Goal: Task Accomplishment & Management: Manage account settings

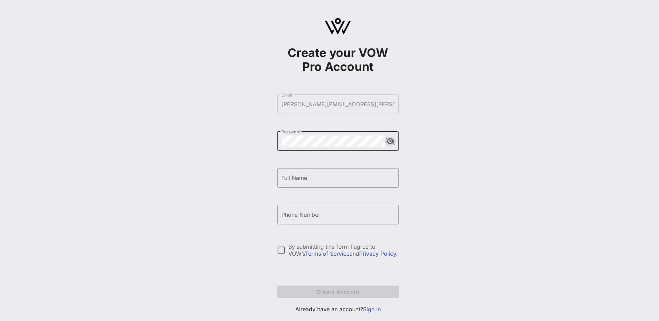
click at [386, 138] on button "append icon" at bounding box center [390, 141] width 9 height 7
click at [321, 175] on input "Full Name" at bounding box center [337, 177] width 113 height 11
type input "[PERSON_NAME]"
type input "[PHONE_NUMBER]"
click at [430, 233] on div "Create your VOW Pro Account ​ Email [PERSON_NAME][EMAIL_ADDRESS][PERSON_NAME][D…" at bounding box center [338, 168] width 642 height 337
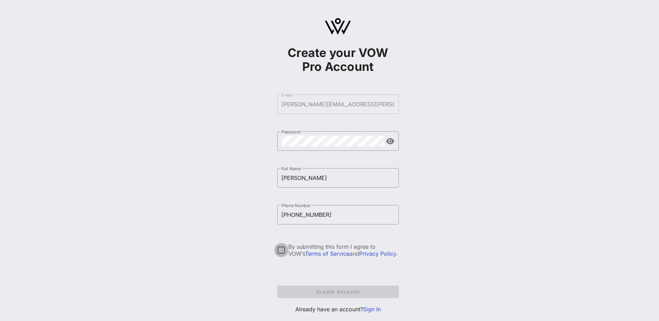
drag, startPoint x: 282, startPoint y: 250, endPoint x: 301, endPoint y: 254, distance: 20.2
click at [282, 250] on div at bounding box center [281, 250] width 12 height 12
click at [340, 294] on span "Create Account" at bounding box center [338, 292] width 110 height 6
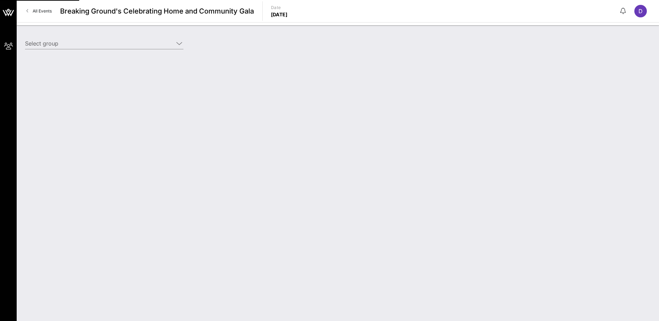
type input "NewPoint Real Estate Capital (Developer) [[PERSON_NAME], [PERSON_NAME][EMAIL_AD…"
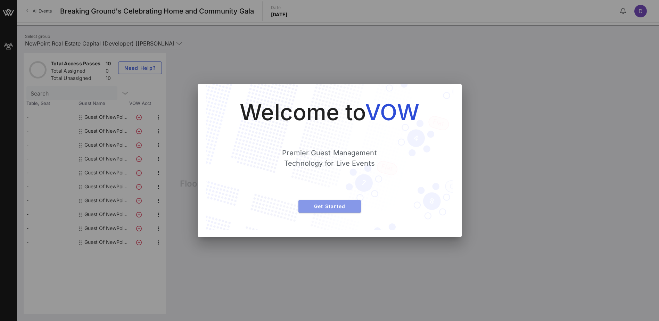
click at [343, 206] on span "Get Started" at bounding box center [329, 206] width 51 height 6
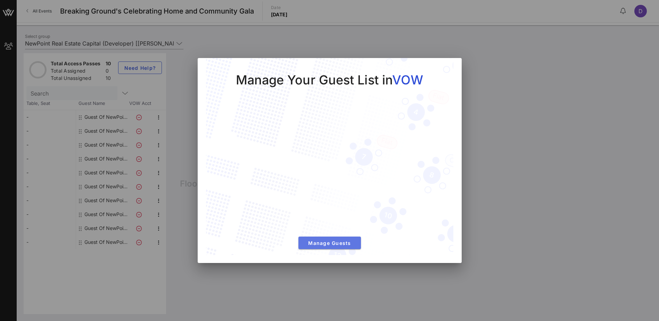
click at [325, 242] on span "Manage Guests" at bounding box center [329, 243] width 51 height 6
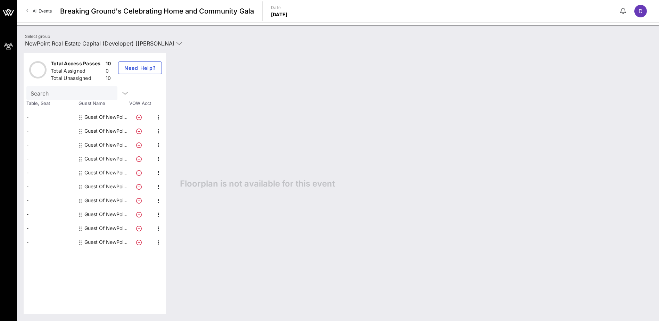
click at [60, 118] on div "-" at bounding box center [50, 117] width 52 height 14
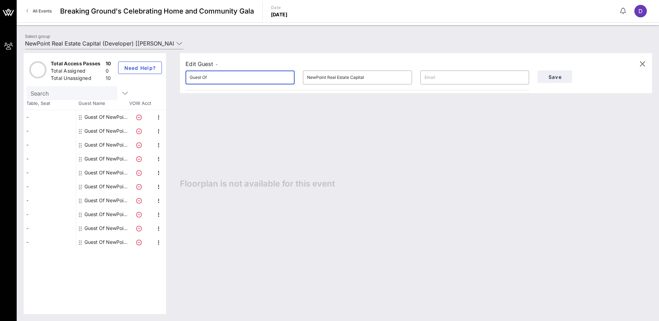
click at [259, 78] on input "Guest Of" at bounding box center [240, 77] width 101 height 11
type input "D"
type input "[PERSON_NAME]"
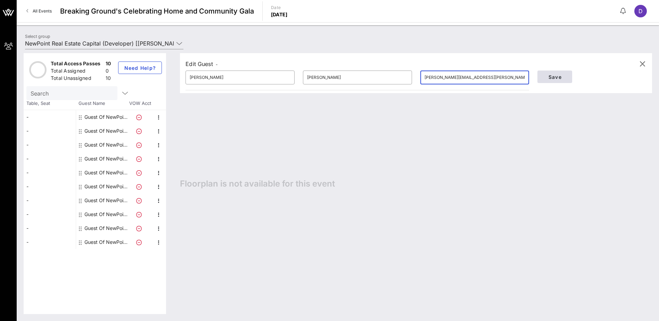
type input "[PERSON_NAME][EMAIL_ADDRESS][PERSON_NAME][DOMAIN_NAME]"
click at [556, 77] on span "Save" at bounding box center [555, 77] width 24 height 6
click at [282, 146] on div "Edit Guest - ​ [PERSON_NAME] ​ [PERSON_NAME] ​ [PERSON_NAME][EMAIL_ADDRESS][PER…" at bounding box center [412, 183] width 479 height 261
click at [564, 78] on span "Save" at bounding box center [555, 77] width 24 height 6
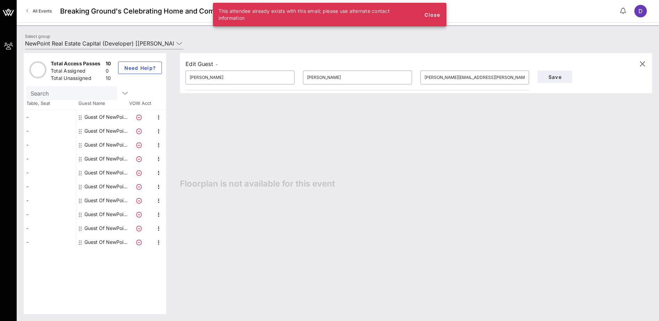
click at [402, 154] on div "Edit Guest - ​ [PERSON_NAME] ​ [PERSON_NAME] ​ [PERSON_NAME][EMAIL_ADDRESS][PER…" at bounding box center [412, 183] width 479 height 261
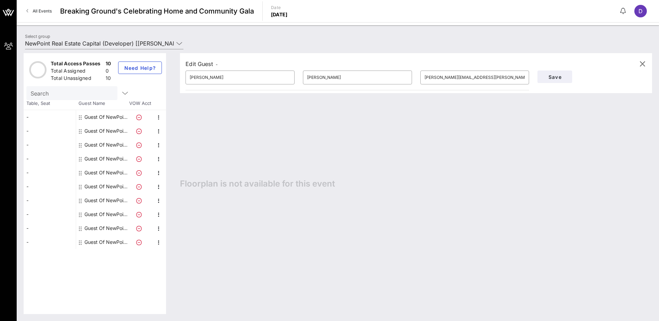
click at [289, 214] on div "Edit Guest - ​ [PERSON_NAME] ​ [PERSON_NAME] ​ [PERSON_NAME][EMAIL_ADDRESS][PER…" at bounding box center [412, 183] width 479 height 261
click at [225, 80] on input "[PERSON_NAME]" at bounding box center [240, 77] width 101 height 11
drag, startPoint x: 209, startPoint y: 76, endPoint x: 147, endPoint y: 71, distance: 62.4
click at [147, 71] on div "Total Access Passes 10 Total Assigned 0 Total Unassigned 10 Need Help? Search T…" at bounding box center [338, 183] width 628 height 261
type input "[PERSON_NAME]"
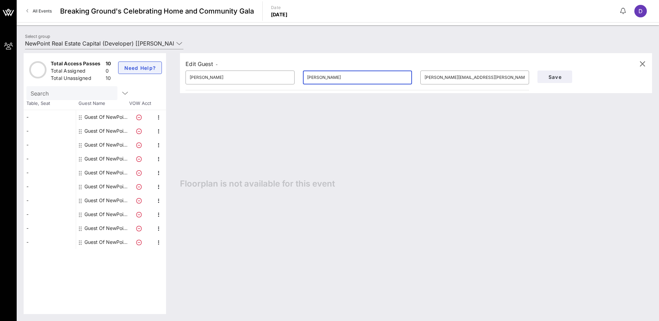
type input "[PERSON_NAME]"
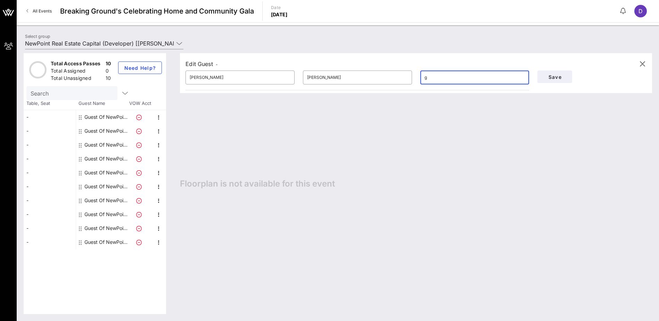
click at [458, 75] on input "g" at bounding box center [474, 77] width 101 height 11
drag, startPoint x: 449, startPoint y: 76, endPoint x: 407, endPoint y: 69, distance: 42.0
click at [407, 69] on div "Edit Guest - ​ [PERSON_NAME] ​ [PERSON_NAME] ​ g Save" at bounding box center [416, 73] width 472 height 40
paste input "[PERSON_NAME][EMAIL_ADDRESS][PERSON_NAME][DOMAIN_NAME]"
type input "[PERSON_NAME][EMAIL_ADDRESS][PERSON_NAME][DOMAIN_NAME]"
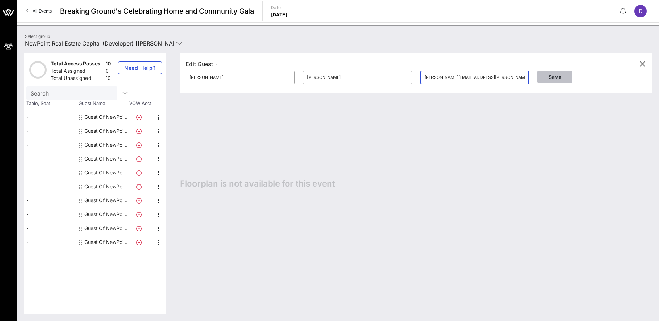
click at [554, 75] on span "Save" at bounding box center [555, 77] width 24 height 6
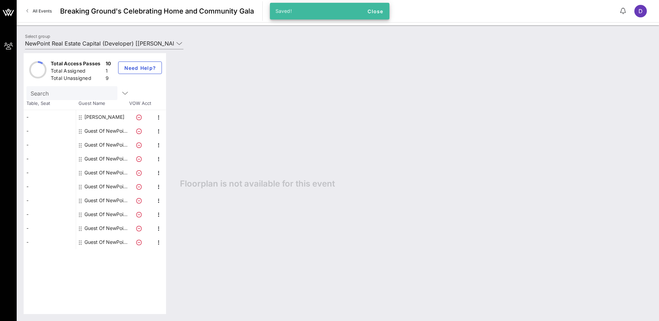
click at [106, 129] on div "Guest Of NewPoint Real Estate Capital" at bounding box center [106, 131] width 44 height 14
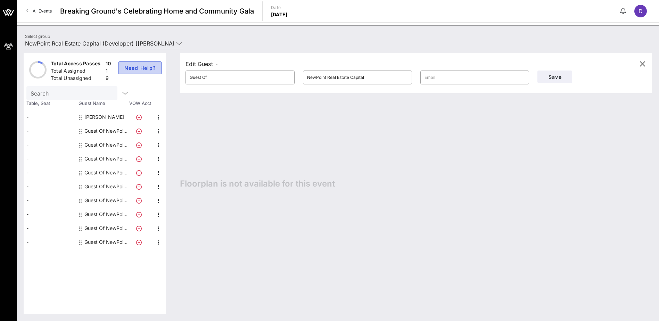
click at [149, 67] on span "Need Help?" at bounding box center [140, 68] width 32 height 6
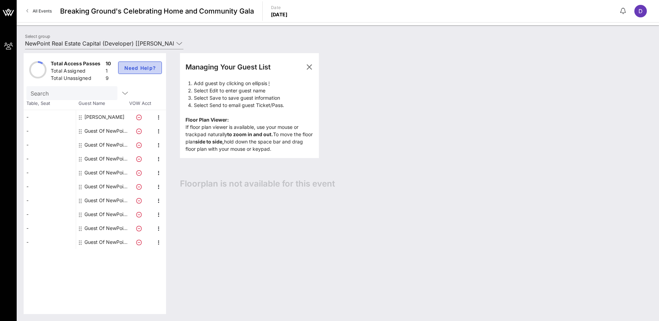
click at [143, 69] on span "Need Help?" at bounding box center [140, 68] width 32 height 6
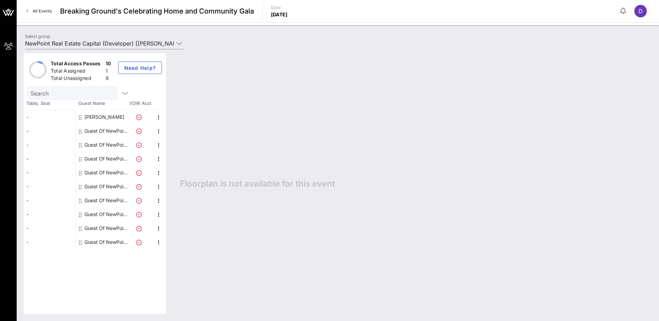
click at [93, 93] on input "Search" at bounding box center [71, 93] width 81 height 9
type input "[PERSON_NAME][EMAIL_ADDRESS][PERSON_NAME][DOMAIN_NAME]"
drag, startPoint x: 111, startPoint y: 91, endPoint x: 142, endPoint y: 120, distance: 42.5
click at [115, 90] on button "clear icon" at bounding box center [117, 93] width 5 height 7
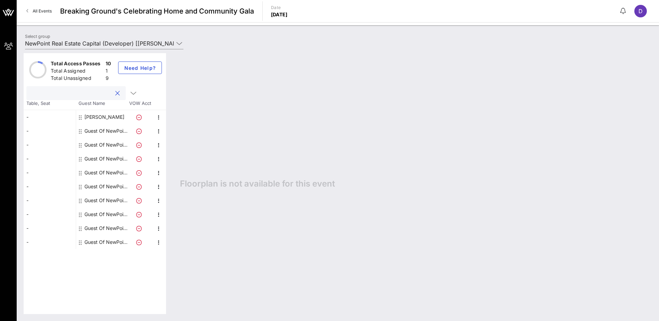
scroll to position [0, 0]
click at [113, 132] on div "Guest Of NewPoint Real Estate Capital" at bounding box center [106, 131] width 44 height 14
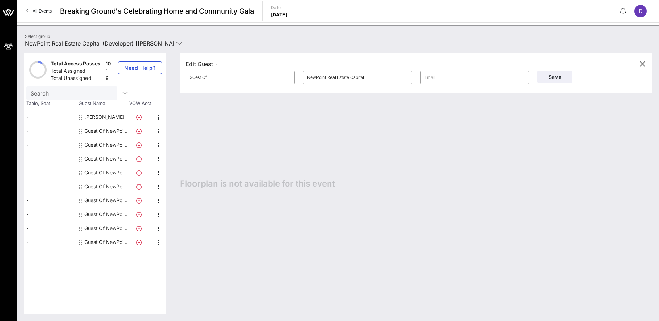
drag, startPoint x: 191, startPoint y: 72, endPoint x: 168, endPoint y: 70, distance: 22.6
click at [168, 70] on div "Total Access Passes 10 Total Assigned 1 Total Unassigned 9 Need Help? Search Ta…" at bounding box center [338, 183] width 628 height 261
type input "[PERSON_NAME]"
type input "d"
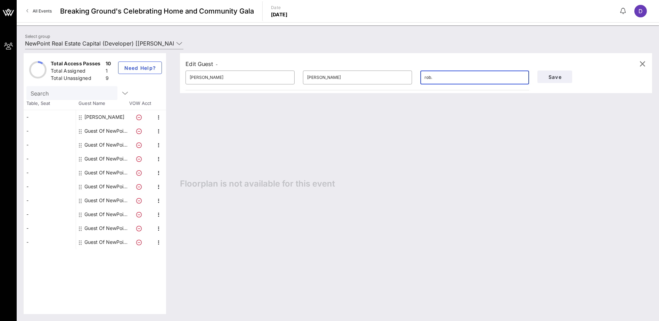
type input "[EMAIL_ADDRESS][PERSON_NAME][DOMAIN_NAME]"
click at [555, 75] on span "Save" at bounding box center [555, 77] width 24 height 6
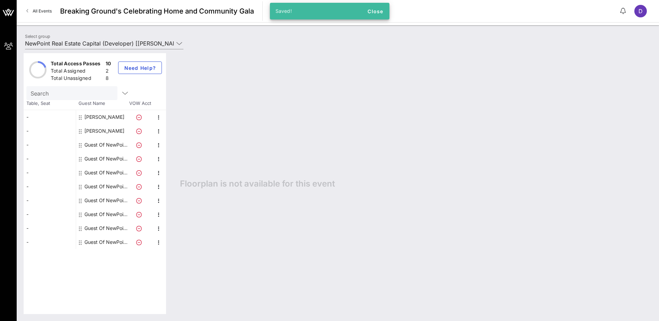
drag, startPoint x: 94, startPoint y: 144, endPoint x: 198, endPoint y: 99, distance: 113.2
click at [94, 144] on div "Guest Of NewPoint Real Estate Capital" at bounding box center [106, 145] width 44 height 14
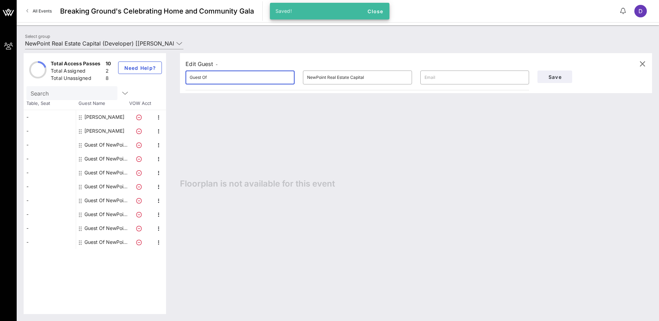
drag, startPoint x: 221, startPoint y: 80, endPoint x: 169, endPoint y: 70, distance: 52.9
click at [169, 70] on div "Total Access Passes 10 Total Assigned 2 Total Unassigned 8 Need Help? Search Ta…" at bounding box center [338, 183] width 628 height 261
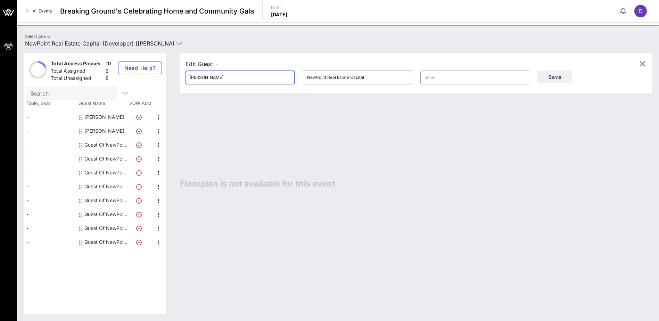
type input "[PERSON_NAME]"
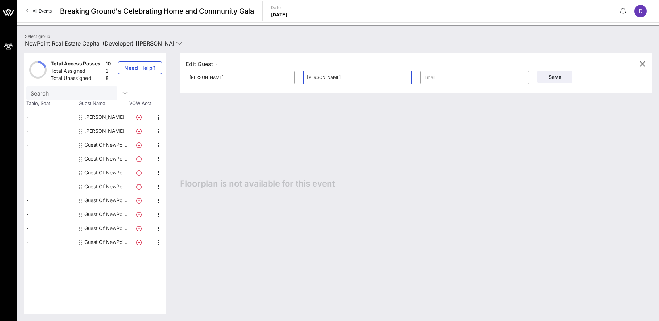
type input "[PERSON_NAME]"
click at [465, 80] on input "text" at bounding box center [474, 77] width 101 height 11
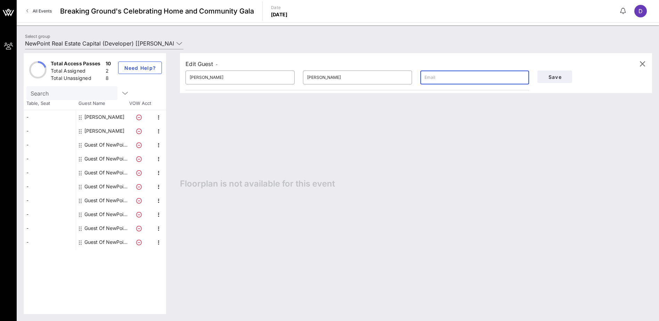
paste input "[PERSON_NAME][EMAIL_ADDRESS][DOMAIN_NAME]"
type input "[PERSON_NAME][EMAIL_ADDRESS][DOMAIN_NAME]"
click at [546, 79] on span "Save" at bounding box center [555, 77] width 24 height 6
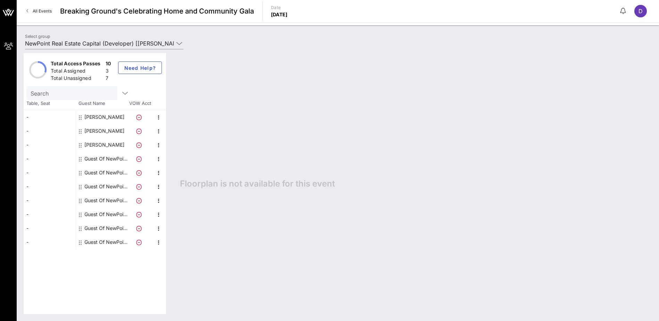
click at [112, 161] on div "Guest Of NewPoint Real Estate Capital" at bounding box center [106, 159] width 44 height 14
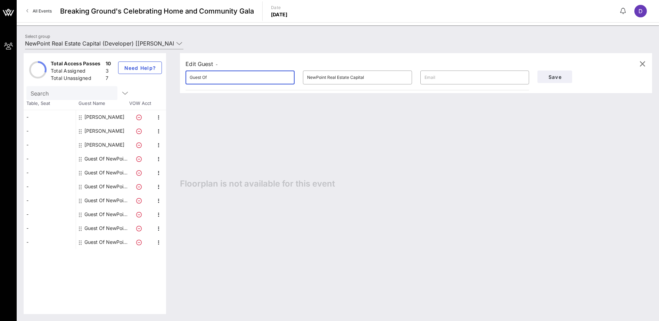
click at [257, 74] on input "Guest Of" at bounding box center [240, 77] width 101 height 11
drag, startPoint x: 137, startPoint y: 67, endPoint x: 97, endPoint y: 65, distance: 40.7
click at [97, 65] on div "Total Access Passes 10 Total Assigned 3 Total Unassigned 7 Need Help? Search Ta…" at bounding box center [338, 183] width 628 height 261
type input "[PERSON_NAME]"
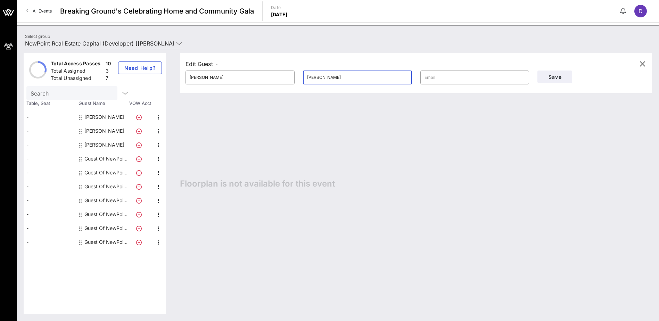
type input "[PERSON_NAME]"
click at [486, 78] on input "text" at bounding box center [474, 77] width 101 height 11
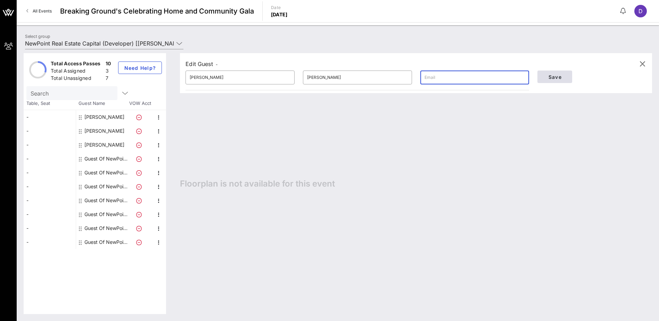
paste input "[PERSON_NAME][EMAIL_ADDRESS][DOMAIN_NAME]"
type input "[PERSON_NAME][EMAIL_ADDRESS][DOMAIN_NAME]"
click at [550, 80] on span "Save" at bounding box center [555, 77] width 24 height 6
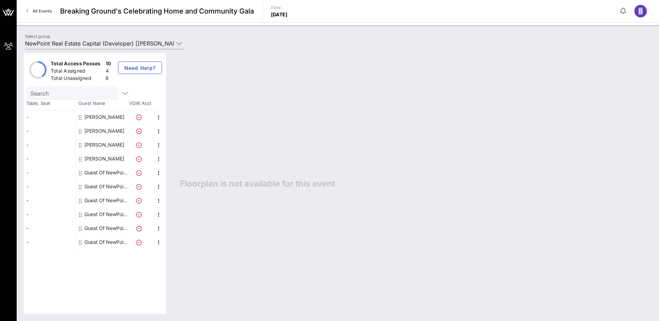
click at [640, 9] on span "D" at bounding box center [640, 11] width 4 height 7
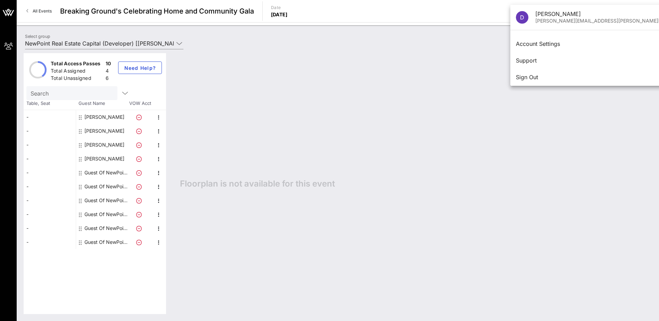
click at [96, 172] on div "Guest Of NewPoint Real Estate Capital" at bounding box center [106, 173] width 44 height 14
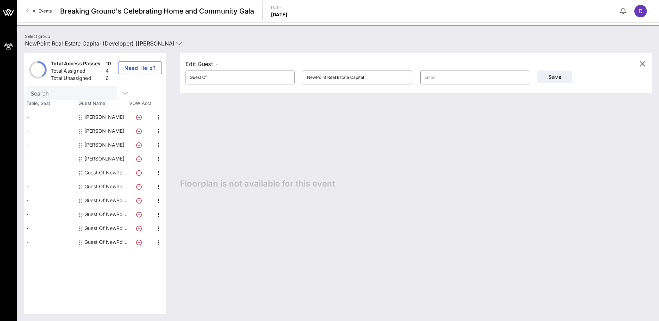
click at [251, 144] on div "Edit Guest - ​ Guest Of ​ NewPoint Real Estate Capital ​ Save Floorplan is not …" at bounding box center [412, 183] width 479 height 261
click at [163, 41] on input "NewPoint Real Estate Capital (Developer) [[PERSON_NAME], [PERSON_NAME][EMAIL_AD…" at bounding box center [99, 43] width 149 height 11
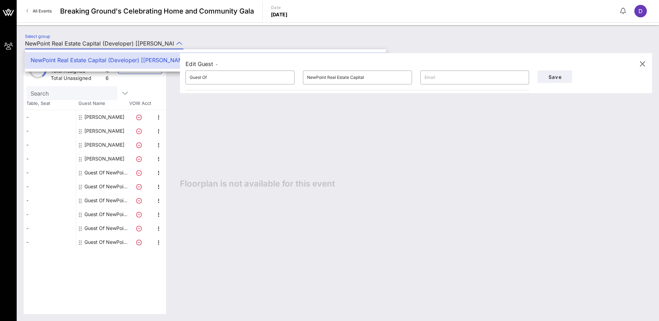
click at [274, 33] on div "Select group NewPoint Real Estate Capital (Developer) [[PERSON_NAME], [PERSON_N…" at bounding box center [338, 44] width 634 height 24
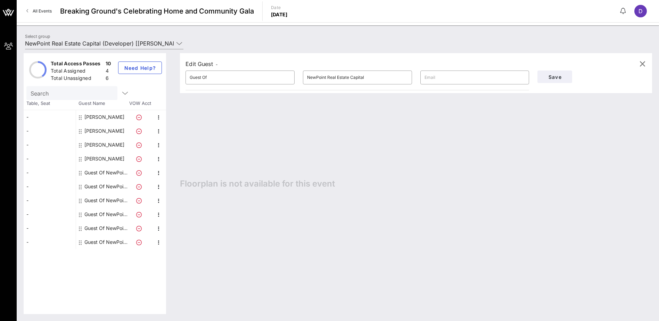
click at [640, 15] on div "D" at bounding box center [640, 11] width 13 height 13
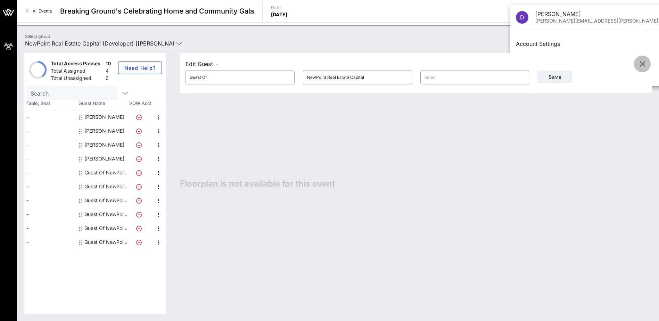
drag, startPoint x: 645, startPoint y: 64, endPoint x: 629, endPoint y: 63, distance: 16.3
click at [644, 63] on icon "button" at bounding box center [642, 64] width 8 height 8
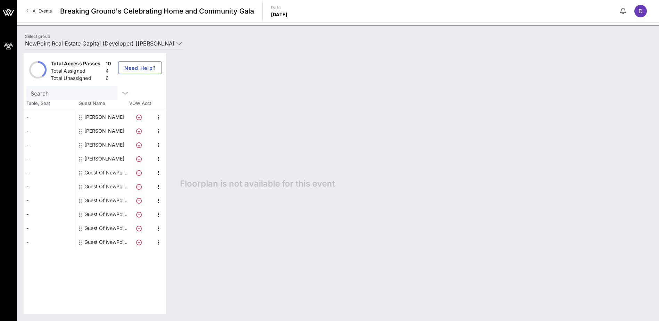
click at [639, 9] on span "D" at bounding box center [640, 11] width 4 height 7
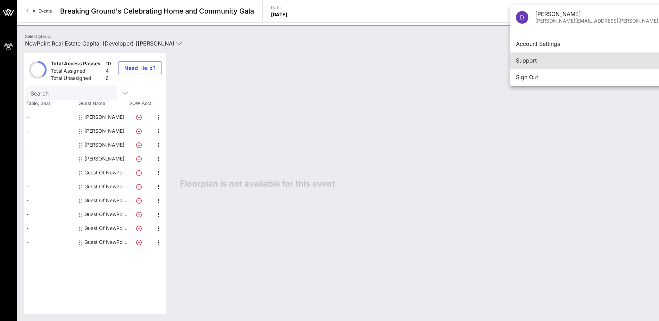
click at [535, 62] on div "Support" at bounding box center [607, 60] width 183 height 7
